Goal: Transaction & Acquisition: Purchase product/service

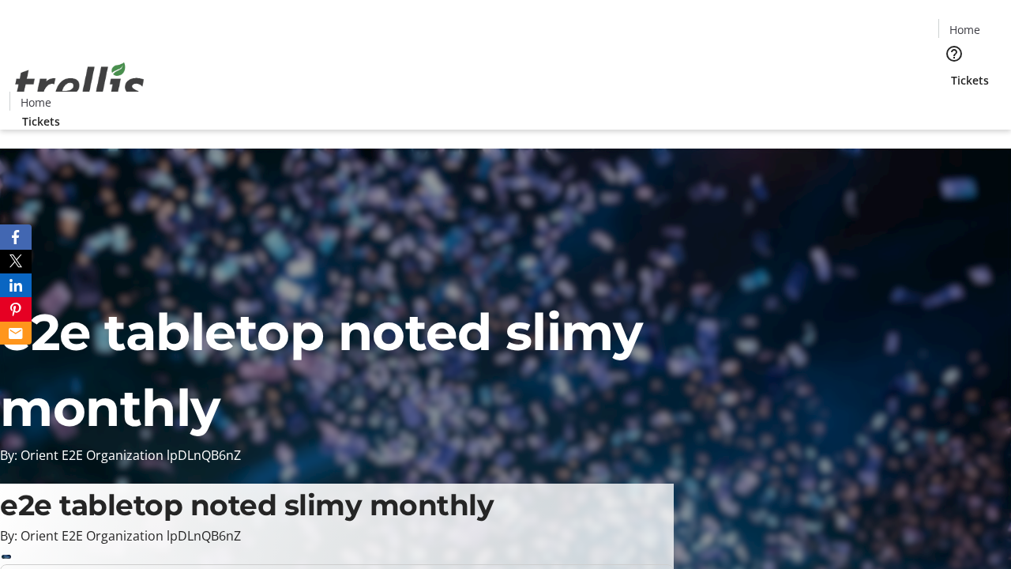
click at [951, 72] on span "Tickets" at bounding box center [970, 80] width 38 height 17
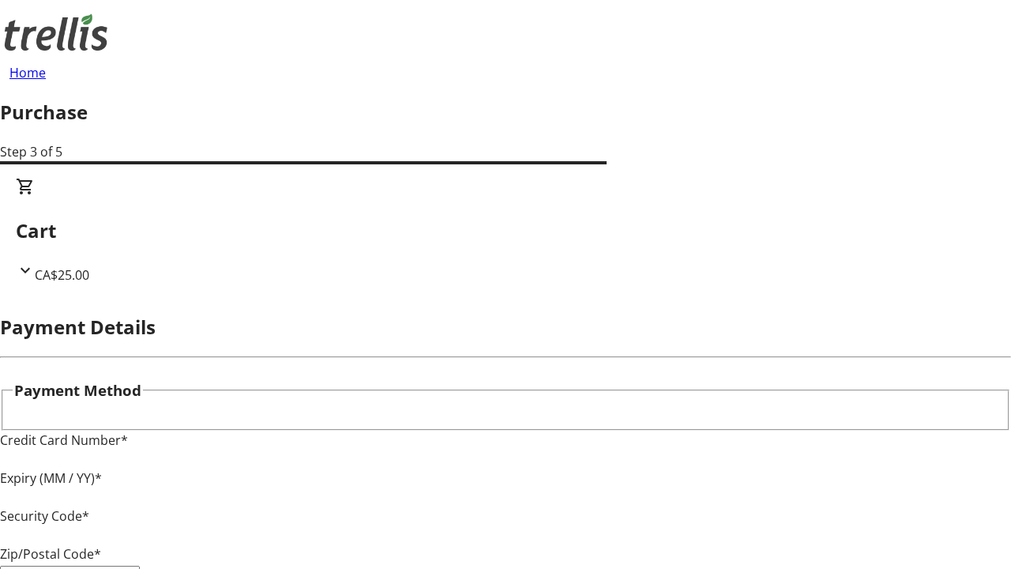
type input "V1Y 0C2"
